Goal: Obtain resource: Obtain resource

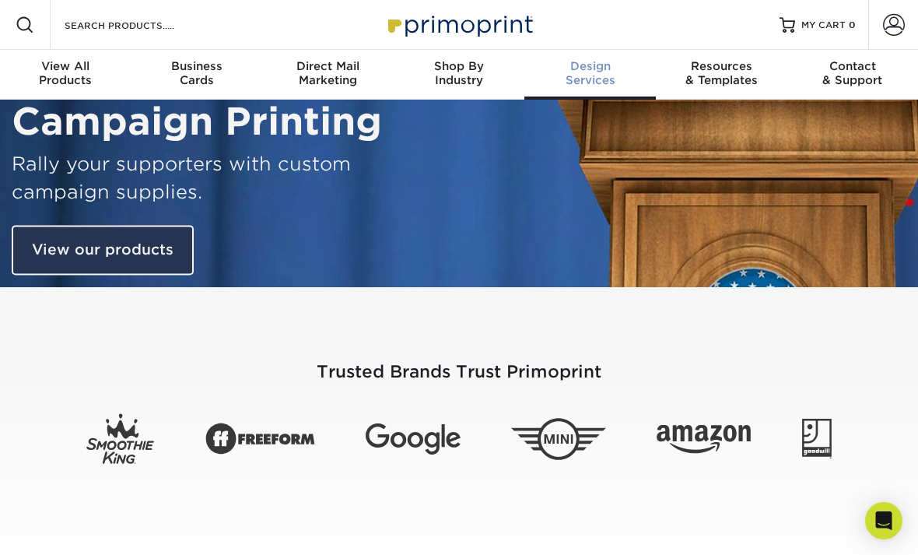
click at [599, 74] on div "Design Services" at bounding box center [589, 73] width 131 height 28
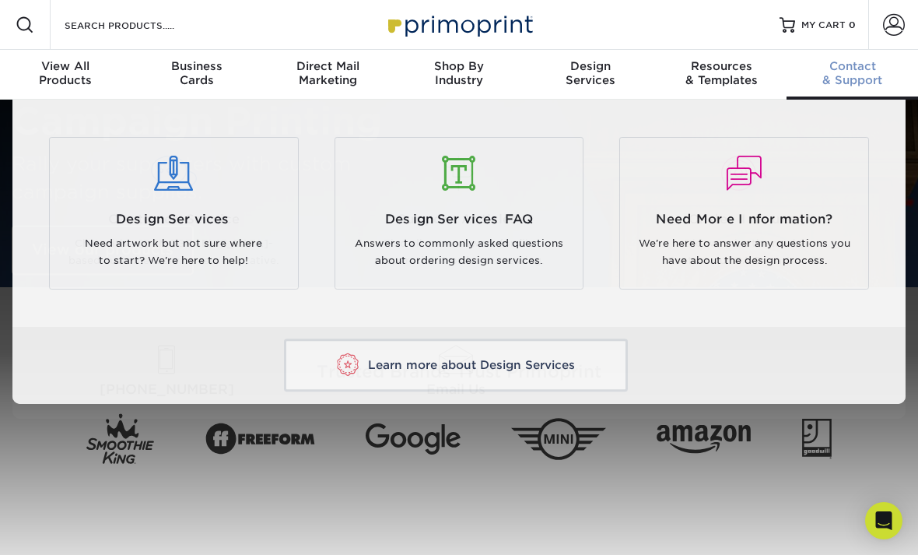
click at [834, 75] on div "Contact & Support" at bounding box center [851, 73] width 131 height 28
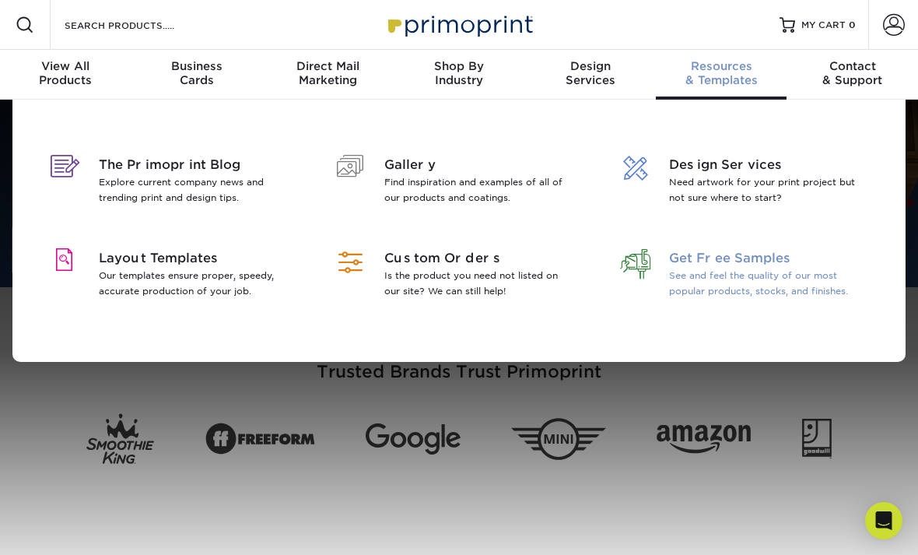
click at [737, 257] on span "Get Free Samples" at bounding box center [764, 258] width 191 height 19
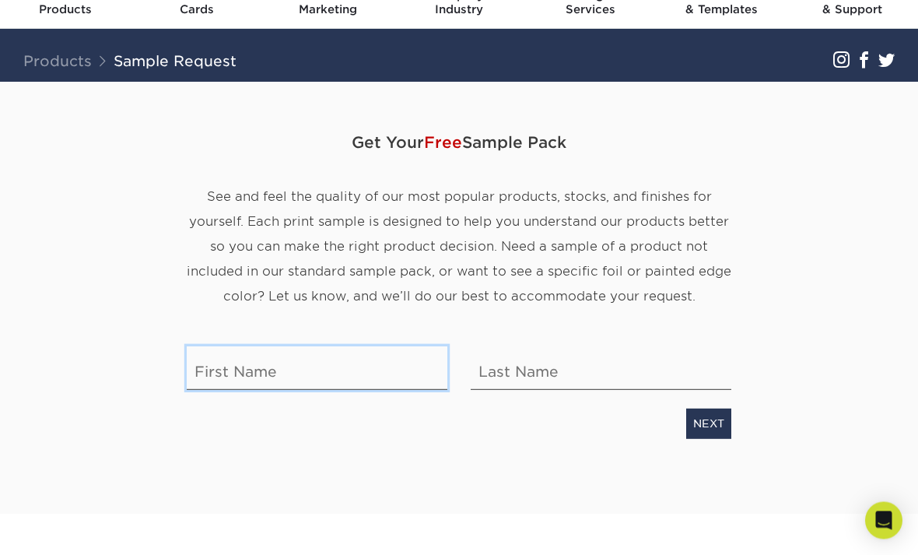
click at [345, 370] on input "text" at bounding box center [317, 369] width 261 height 44
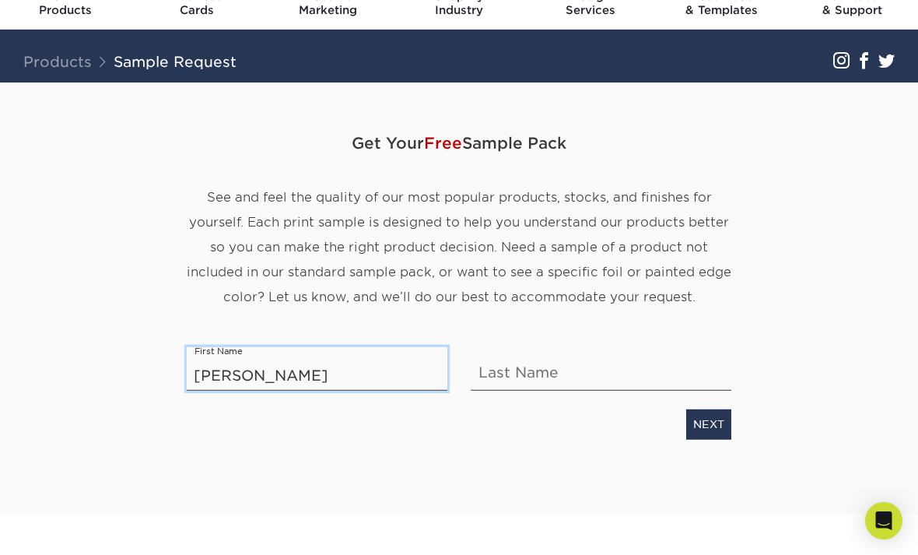
type input "SPENCER"
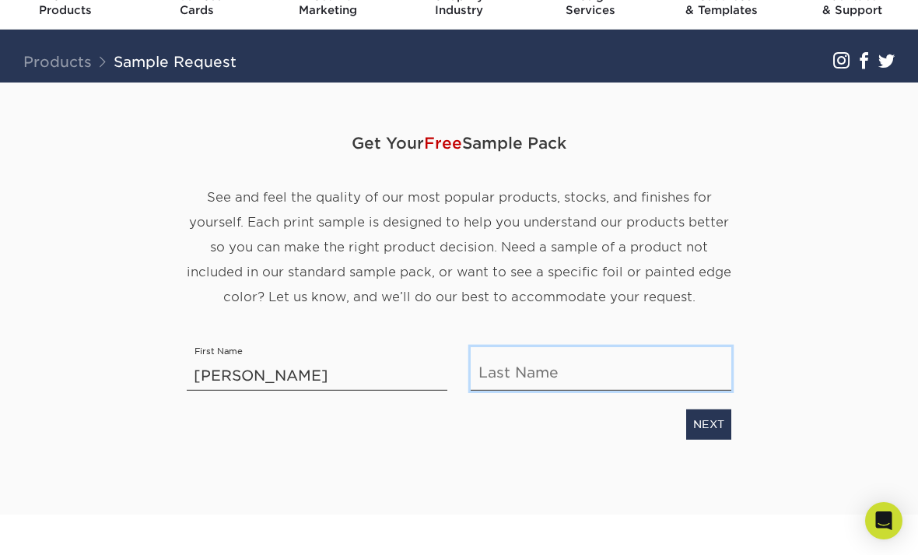
click at [565, 387] on input "text" at bounding box center [601, 369] width 261 height 44
type input "HOLMES"
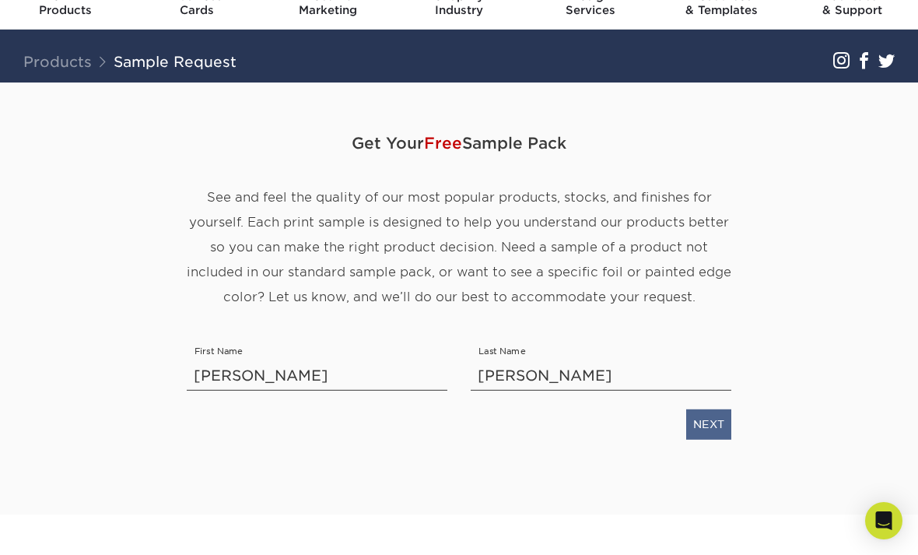
click at [709, 421] on link "NEXT" at bounding box center [708, 424] width 45 height 30
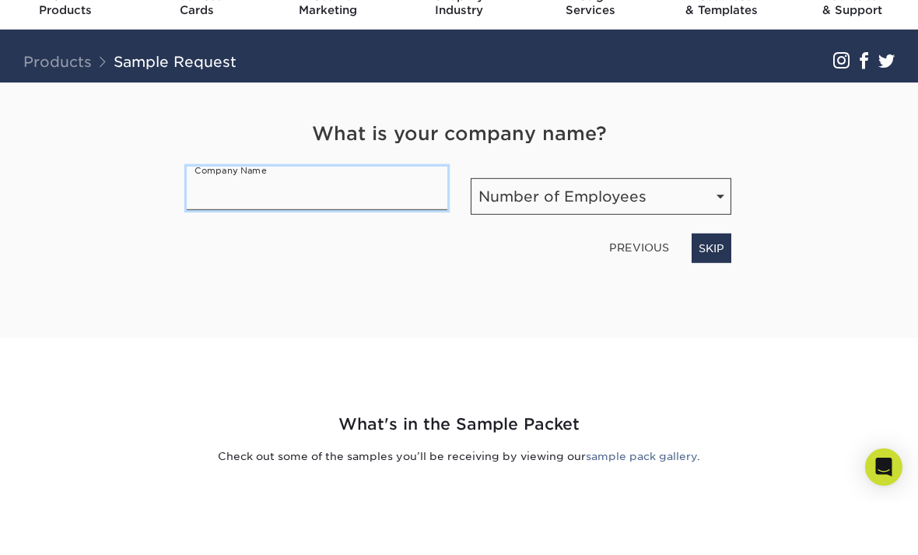
scroll to position [6, 0]
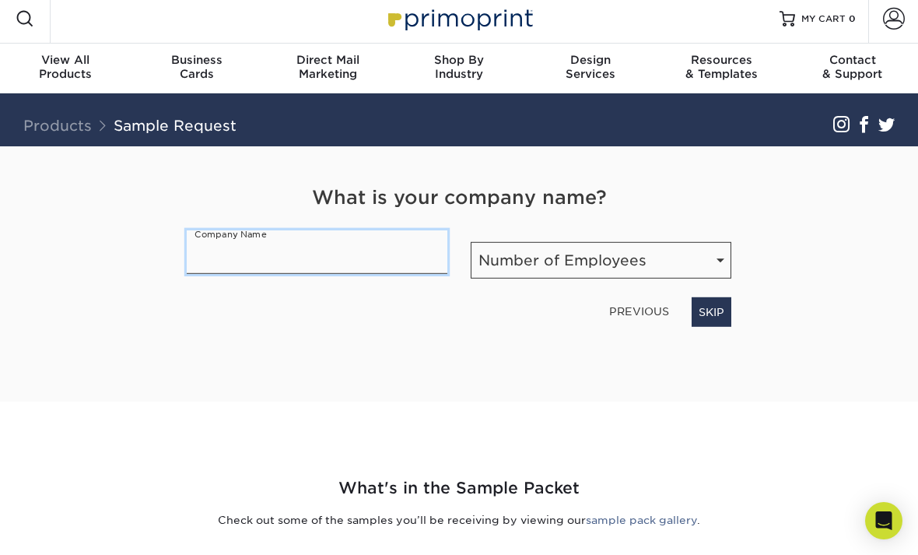
paste input "Priscilla Williams Till for U.S. Senate"
type input "Priscilla Williams Till for U.S. Senate"
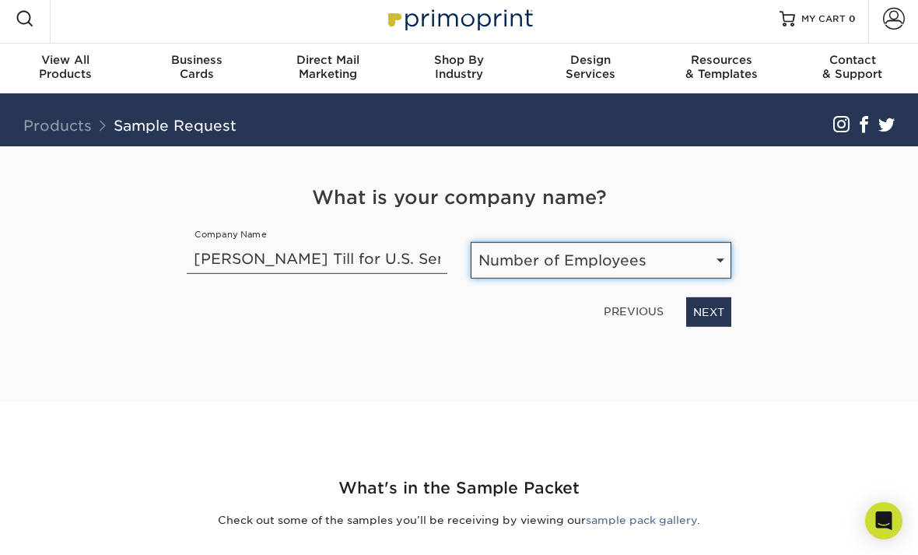
click at [681, 259] on select "Number of Employees Self-employed 1-10 employees 11-50 employees 51-200 employe…" at bounding box center [601, 259] width 261 height 37
select select "1-10"
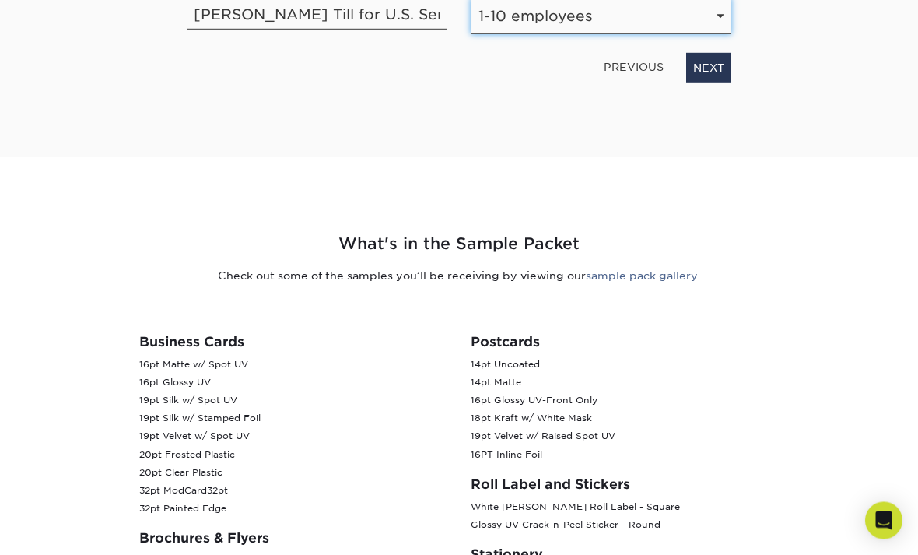
scroll to position [251, 0]
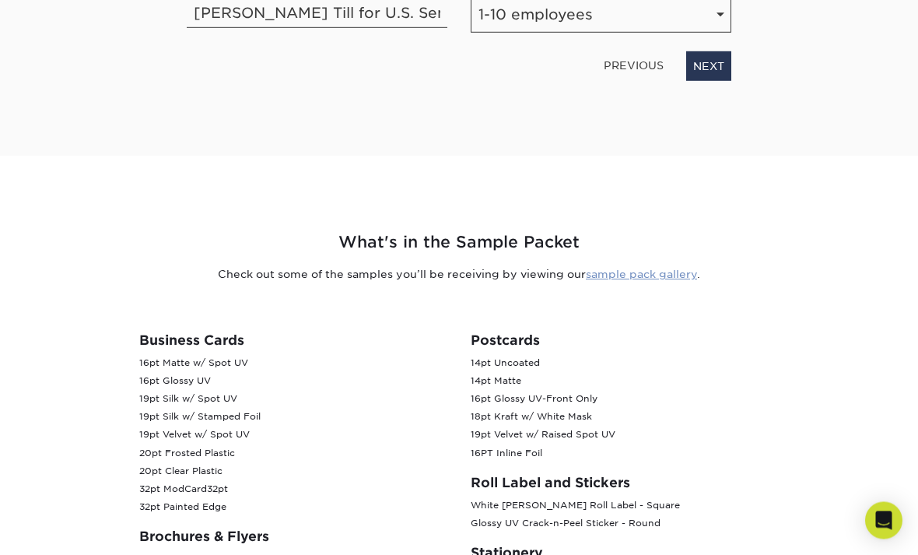
click at [650, 274] on link "sample pack gallery" at bounding box center [641, 274] width 111 height 12
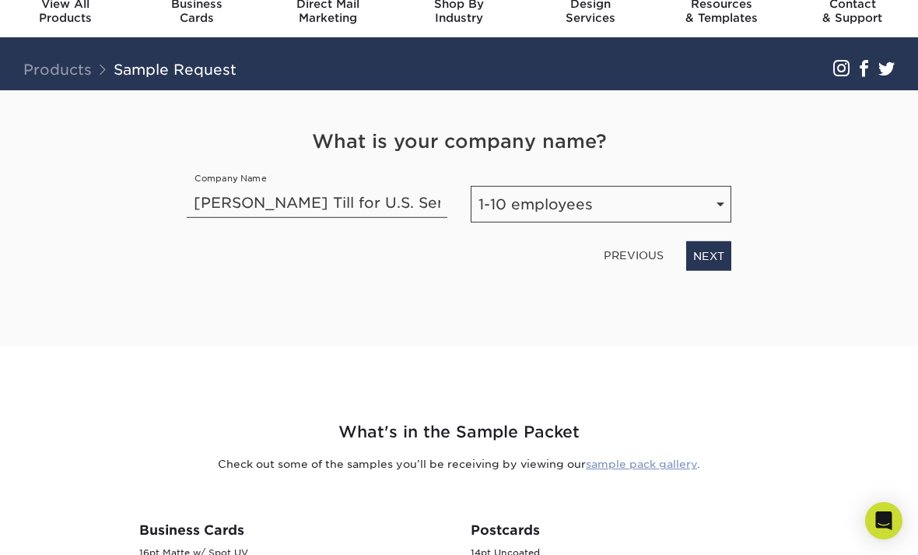
scroll to position [0, 0]
